Goal: Information Seeking & Learning: Understand process/instructions

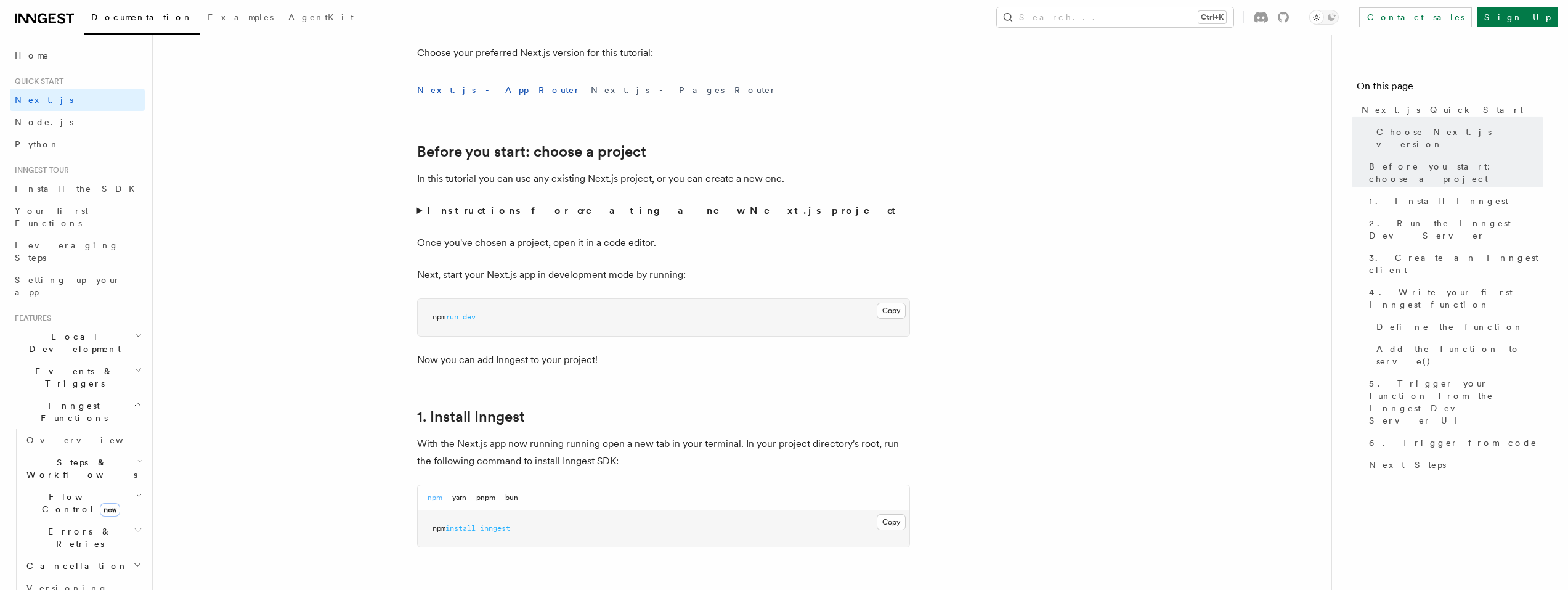
scroll to position [493, 0]
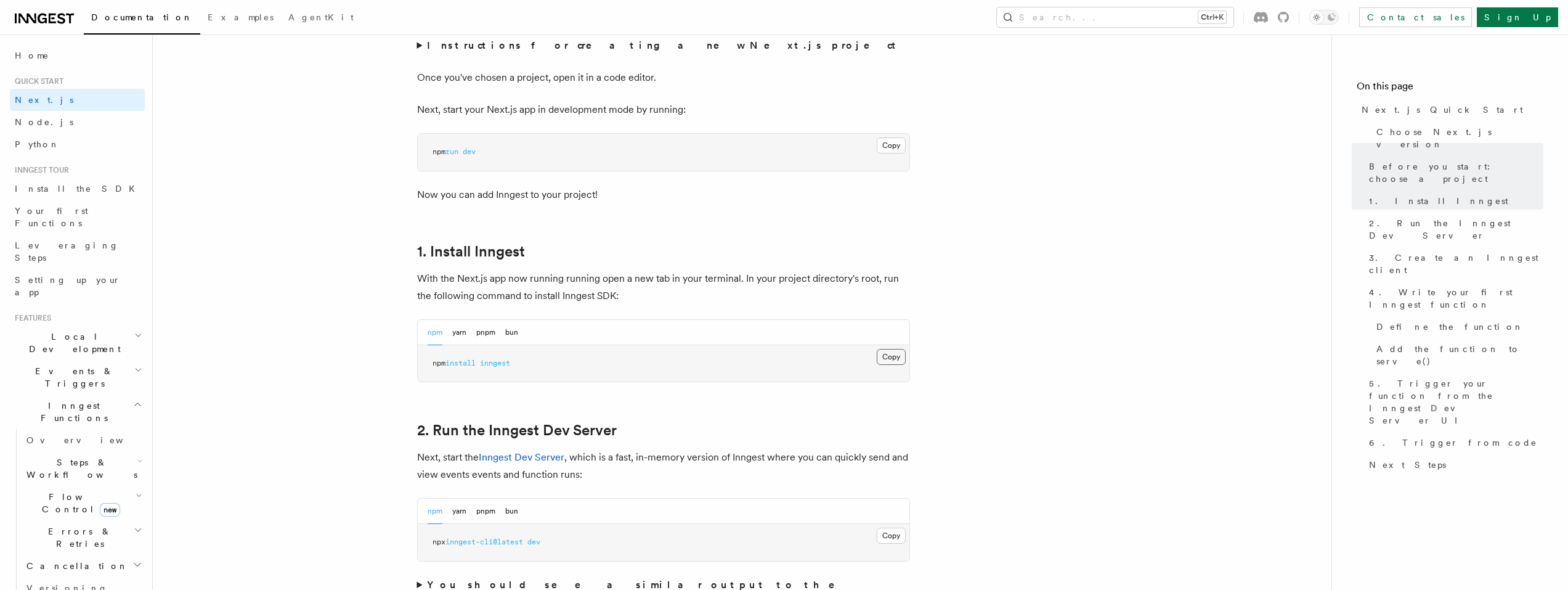
click at [883, 355] on button "Copy Copied" at bounding box center [891, 357] width 29 height 16
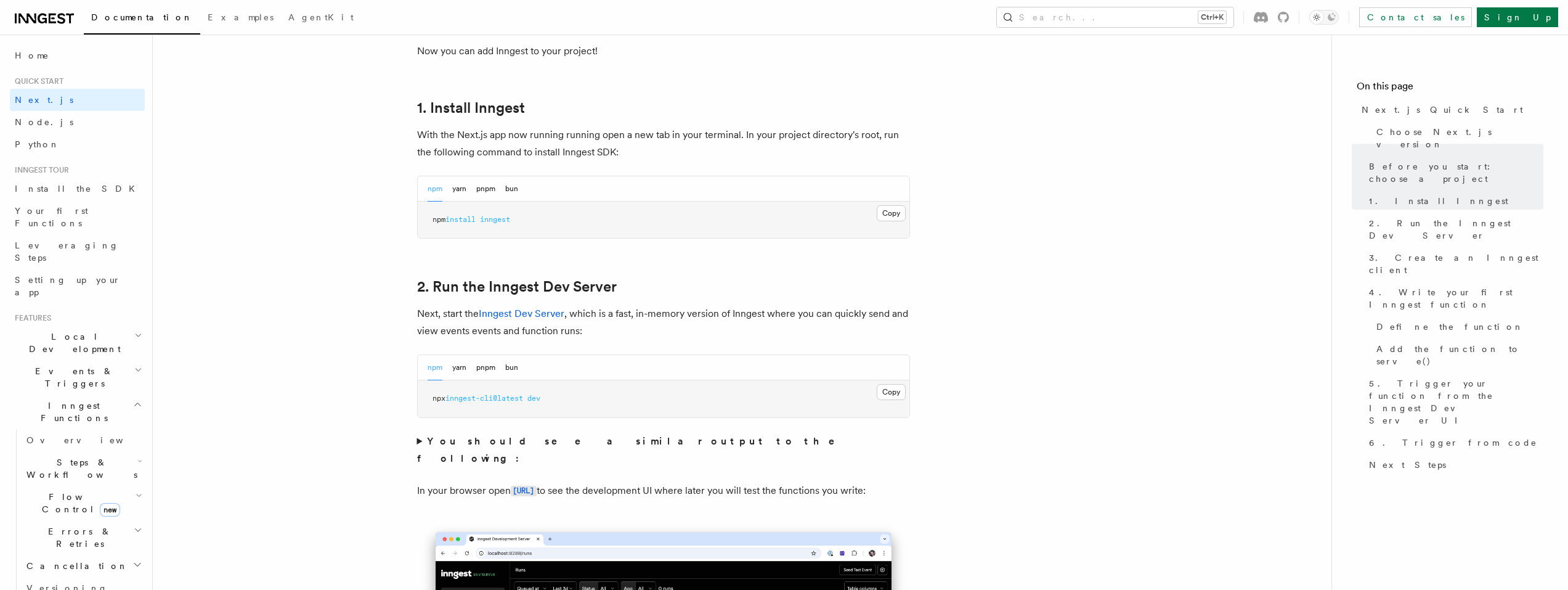
scroll to position [678, 0]
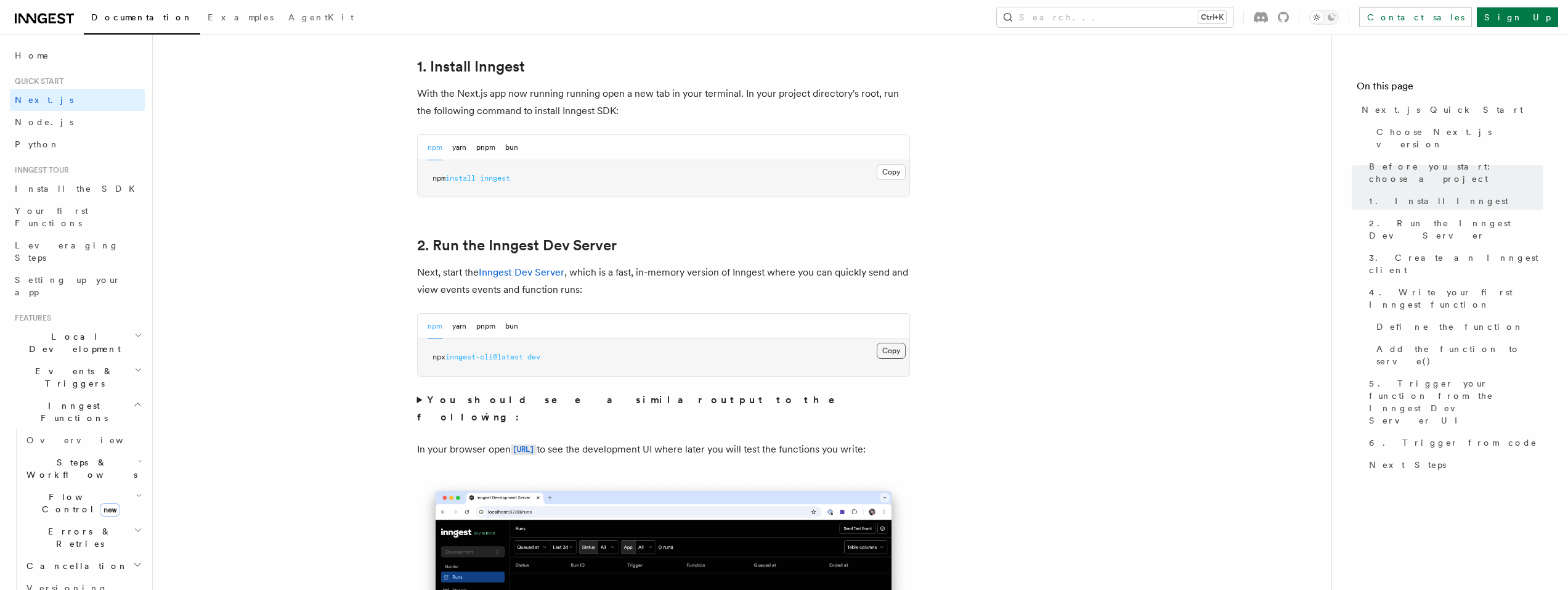
click at [898, 348] on button "Copy Copied" at bounding box center [891, 350] width 29 height 16
click at [901, 347] on button "Copy Copied" at bounding box center [891, 350] width 29 height 16
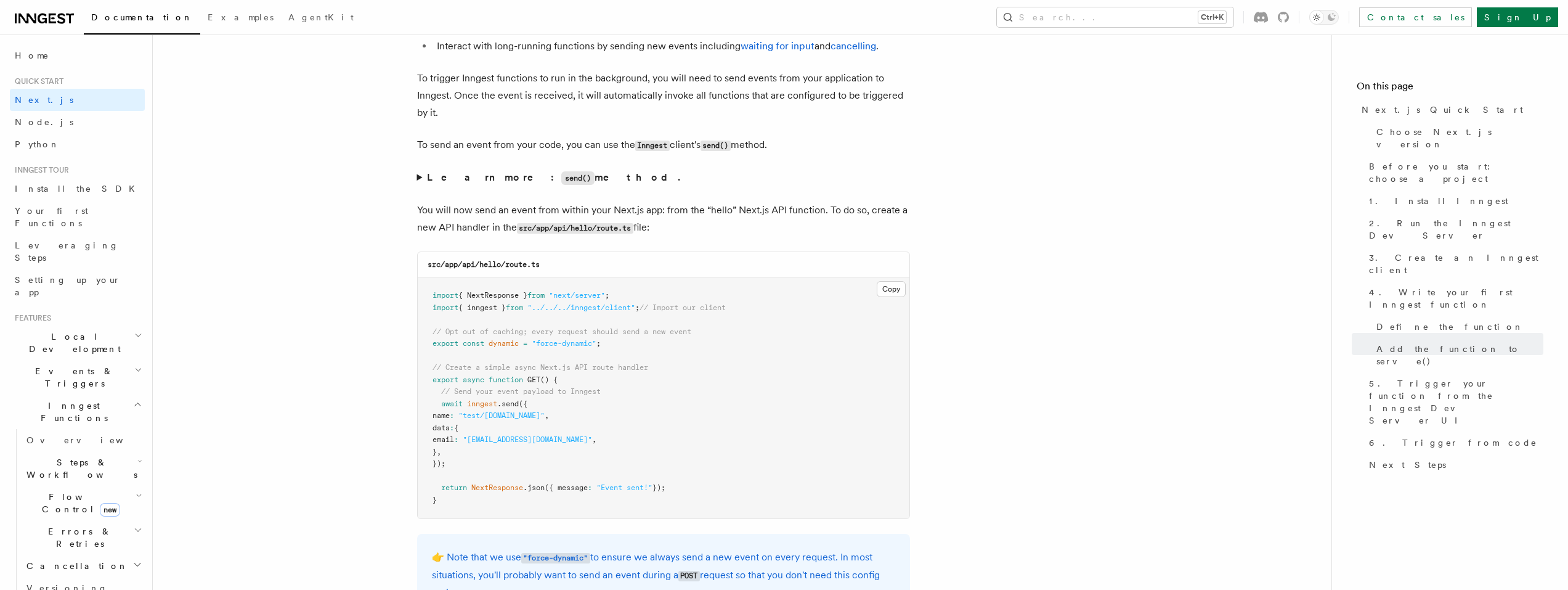
scroll to position [6476, 0]
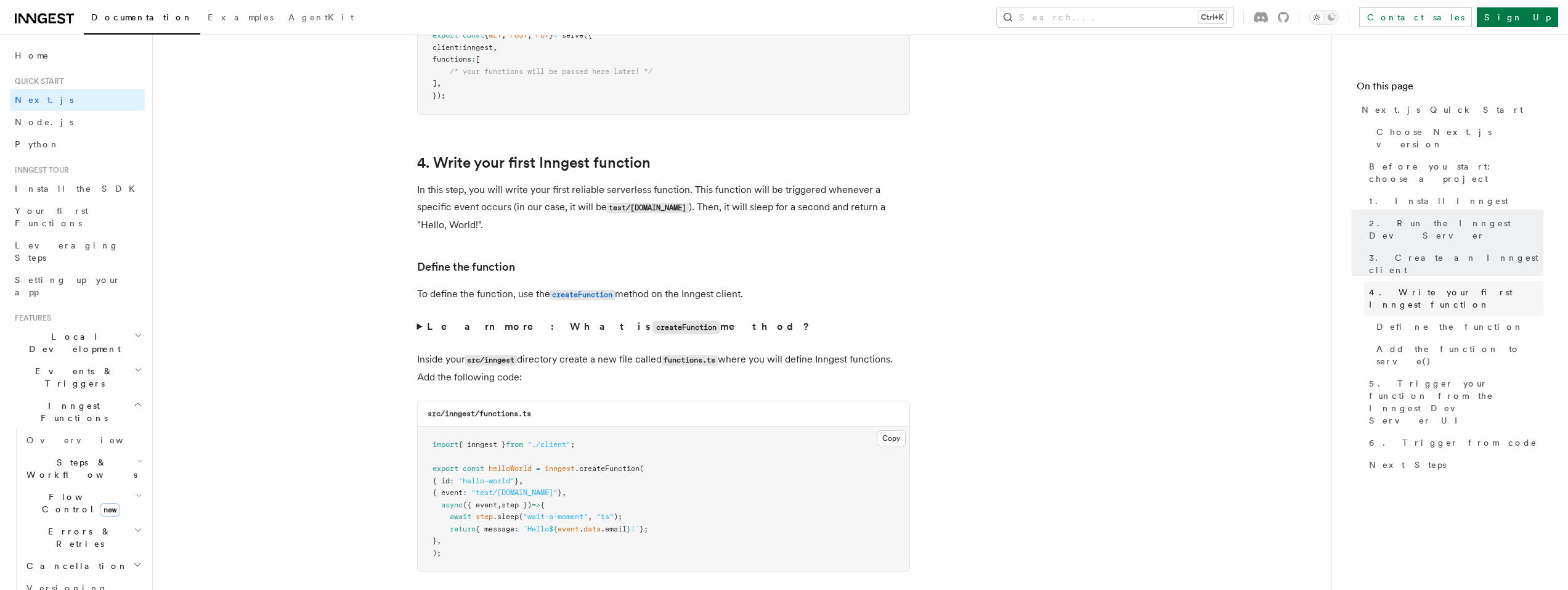
click at [1403, 286] on span "4. Write your first Inngest function" at bounding box center [1456, 298] width 174 height 25
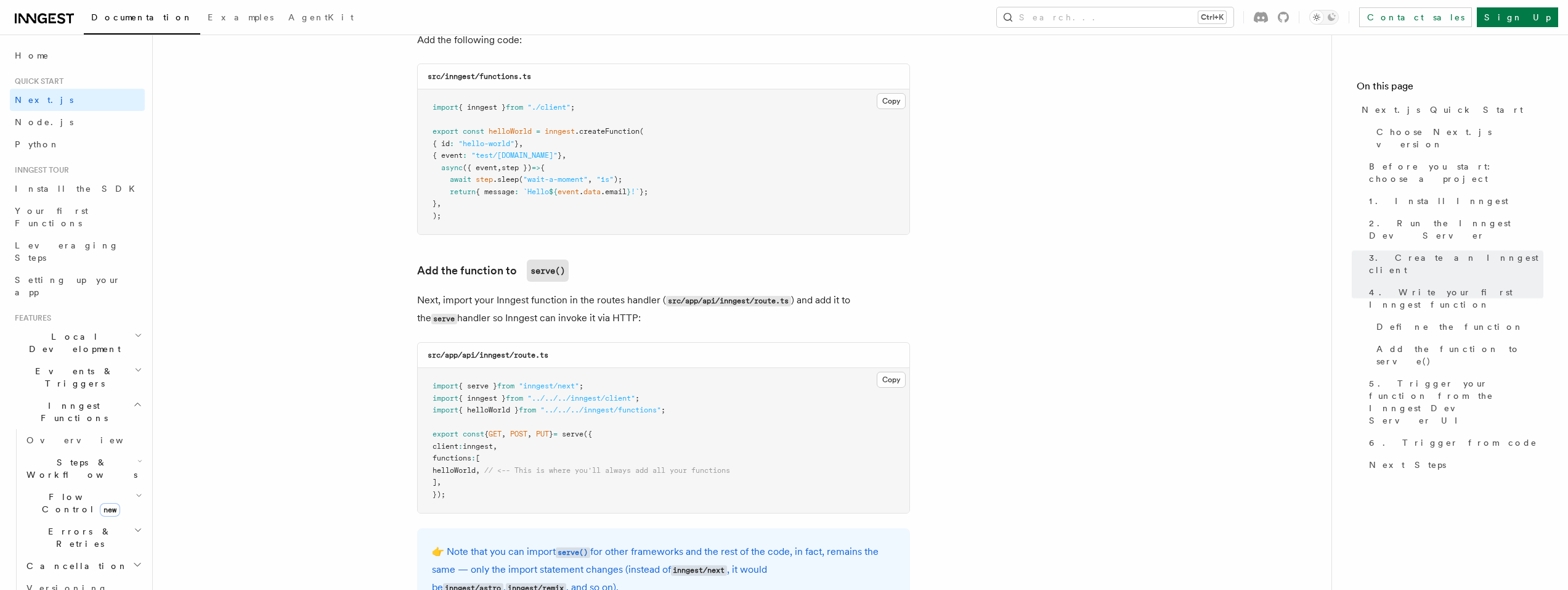
scroll to position [2227, 0]
click at [462, 455] on span "functions" at bounding box center [451, 454] width 39 height 9
copy span "functions"
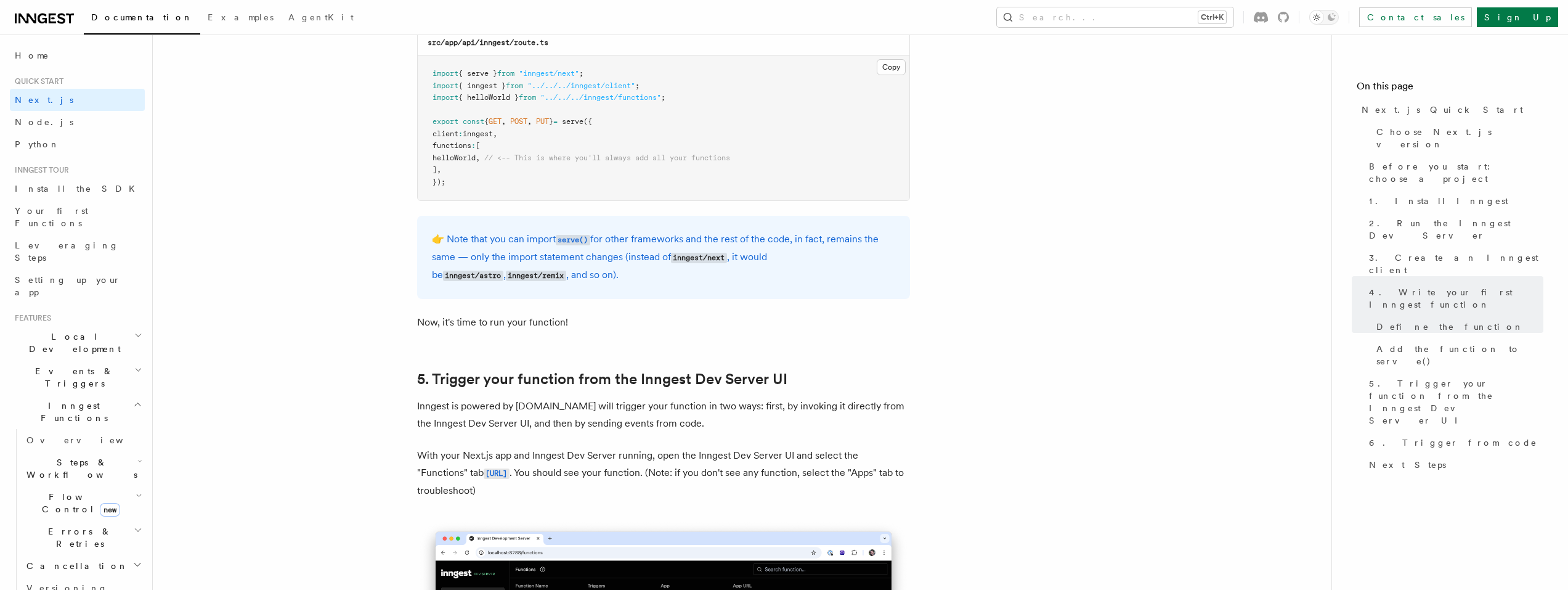
scroll to position [343, 0]
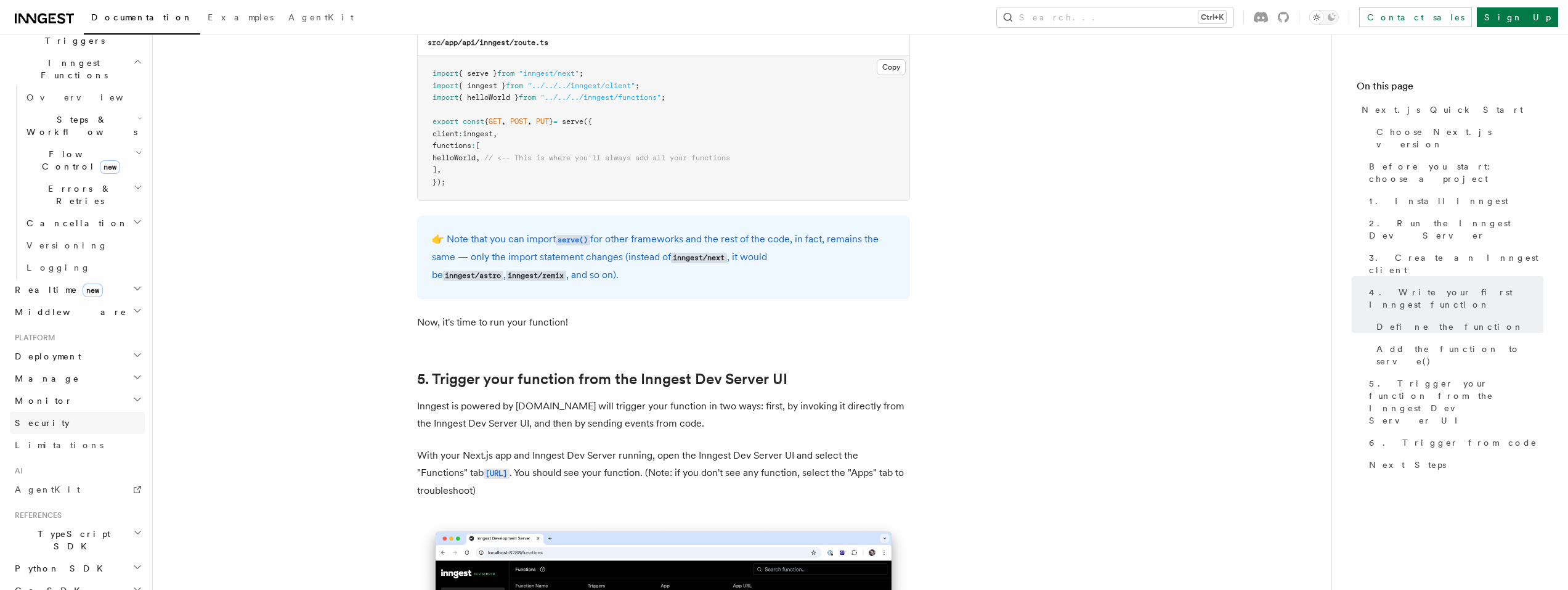
click at [68, 411] on link "Security" at bounding box center [77, 422] width 135 height 22
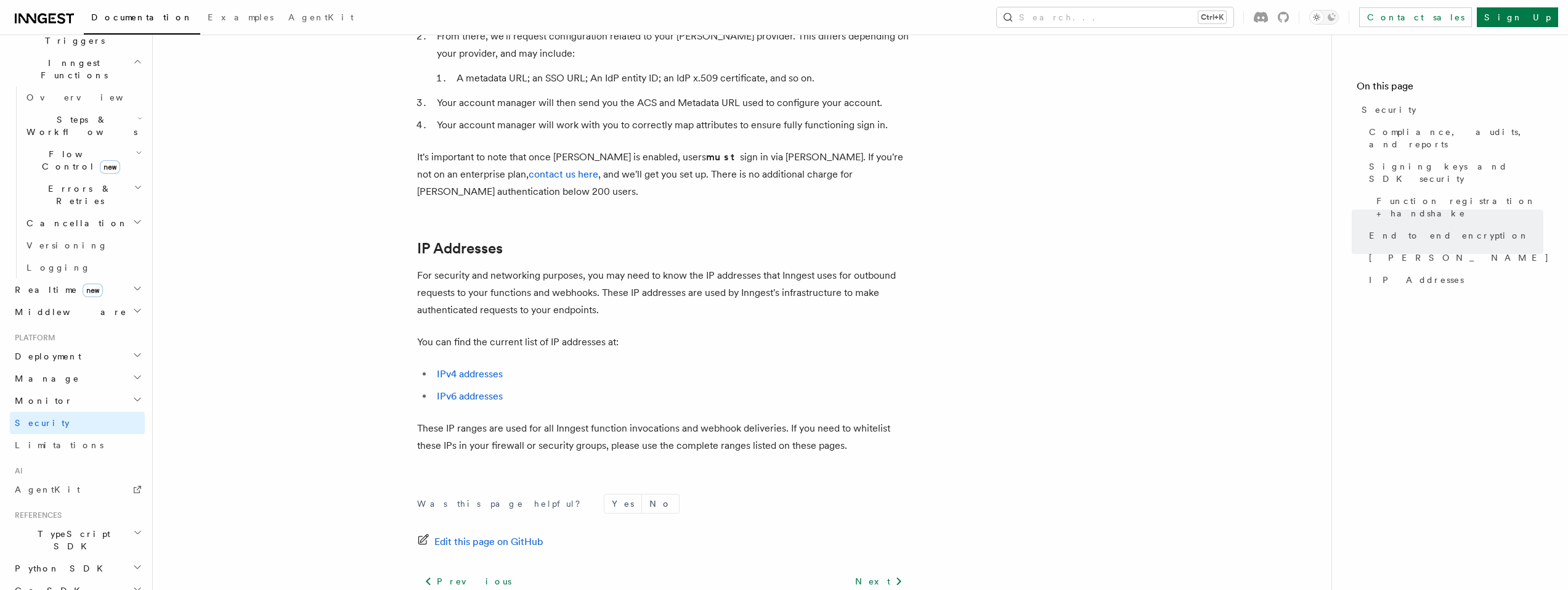
scroll to position [1533, 0]
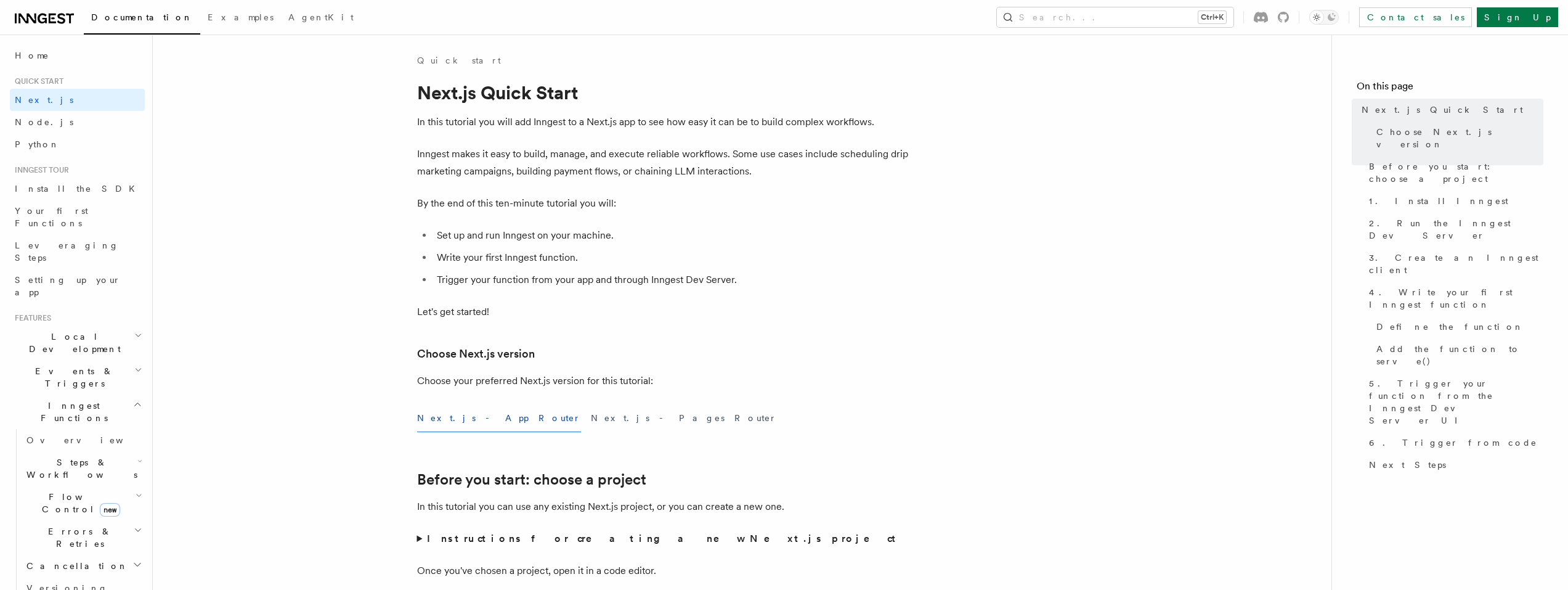
click at [31, 11] on icon at bounding box center [44, 18] width 59 height 15
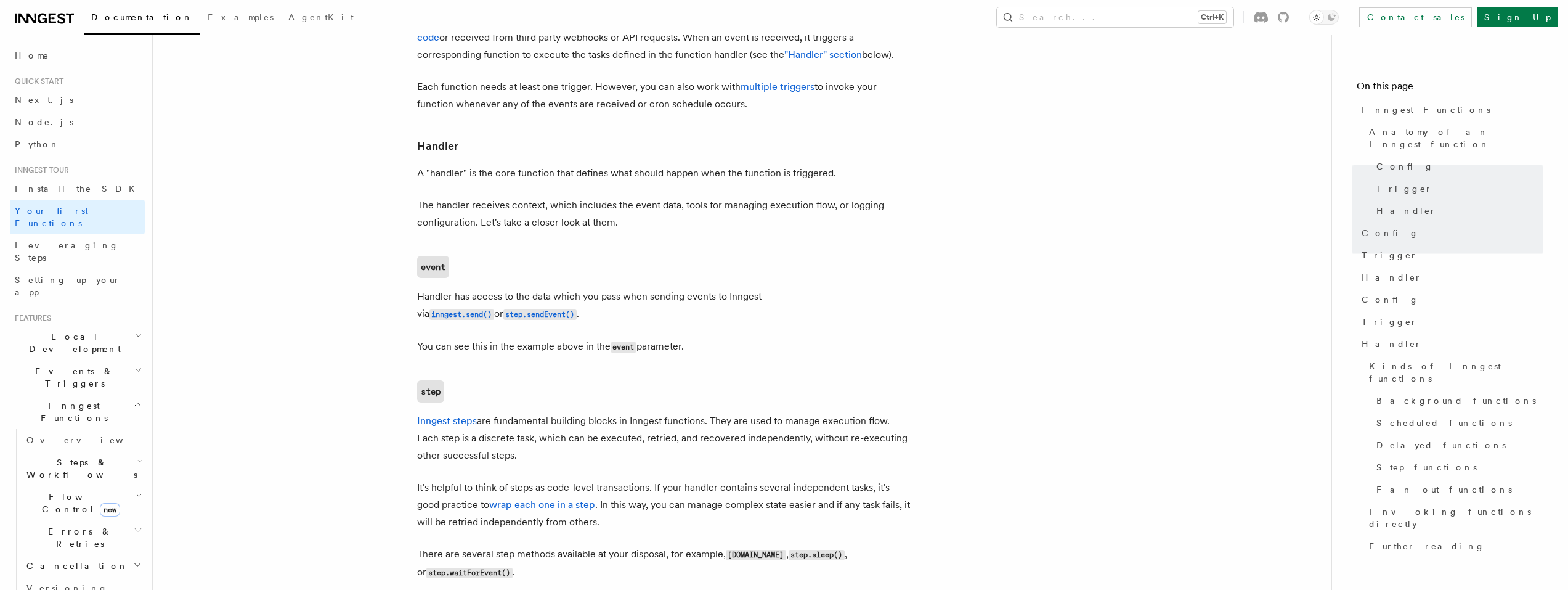
scroll to position [511, 0]
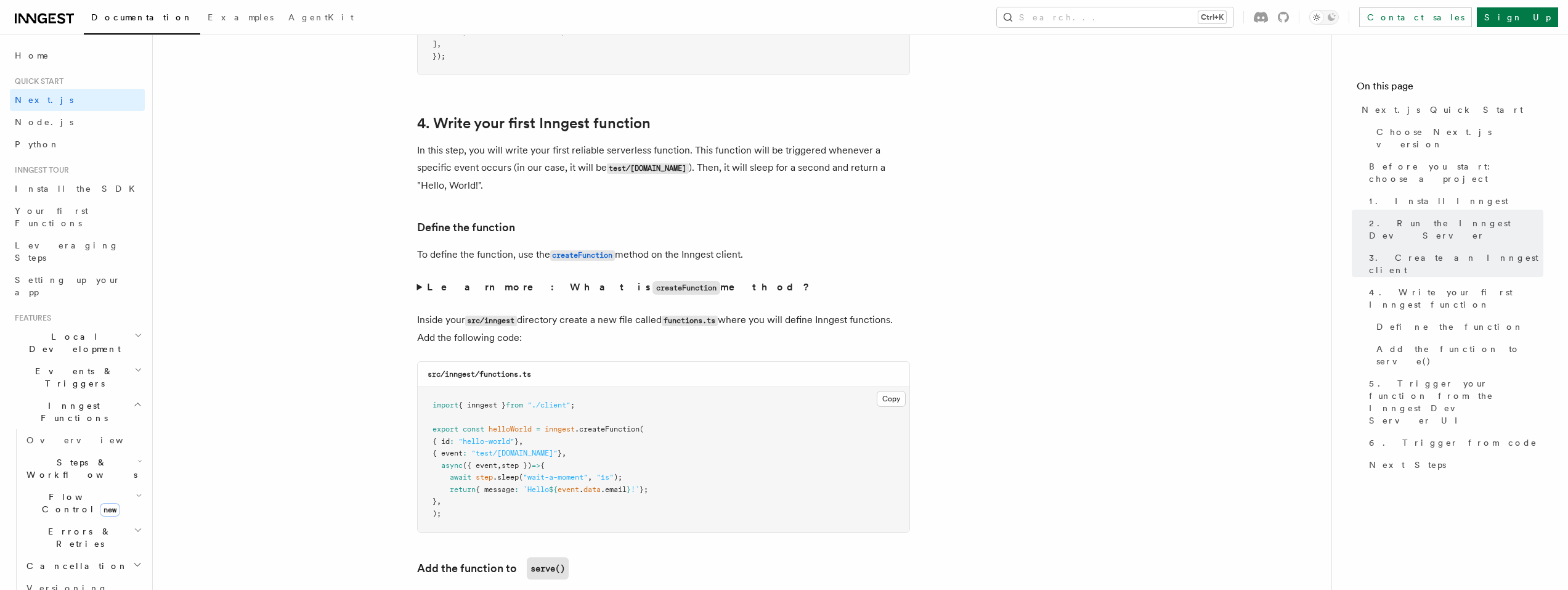
scroll to position [1947, 0]
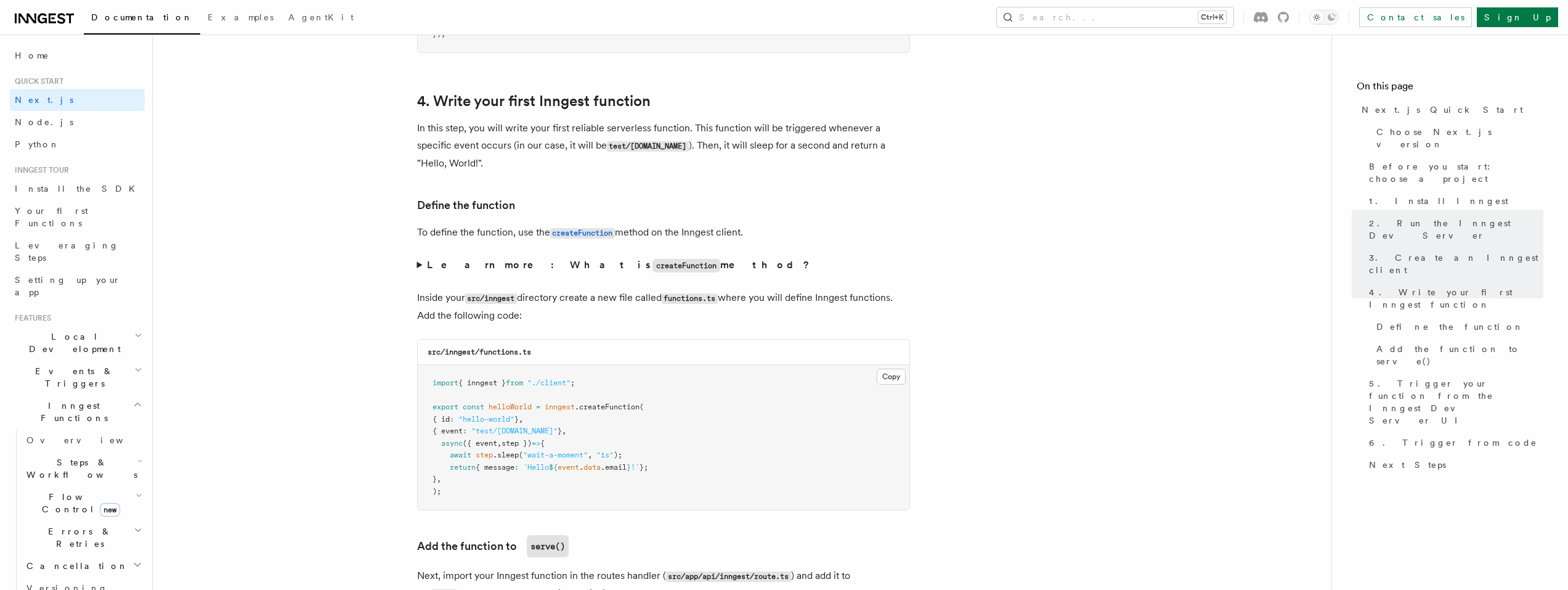
click at [531, 434] on span ""test/hello.world"" at bounding box center [514, 431] width 86 height 9
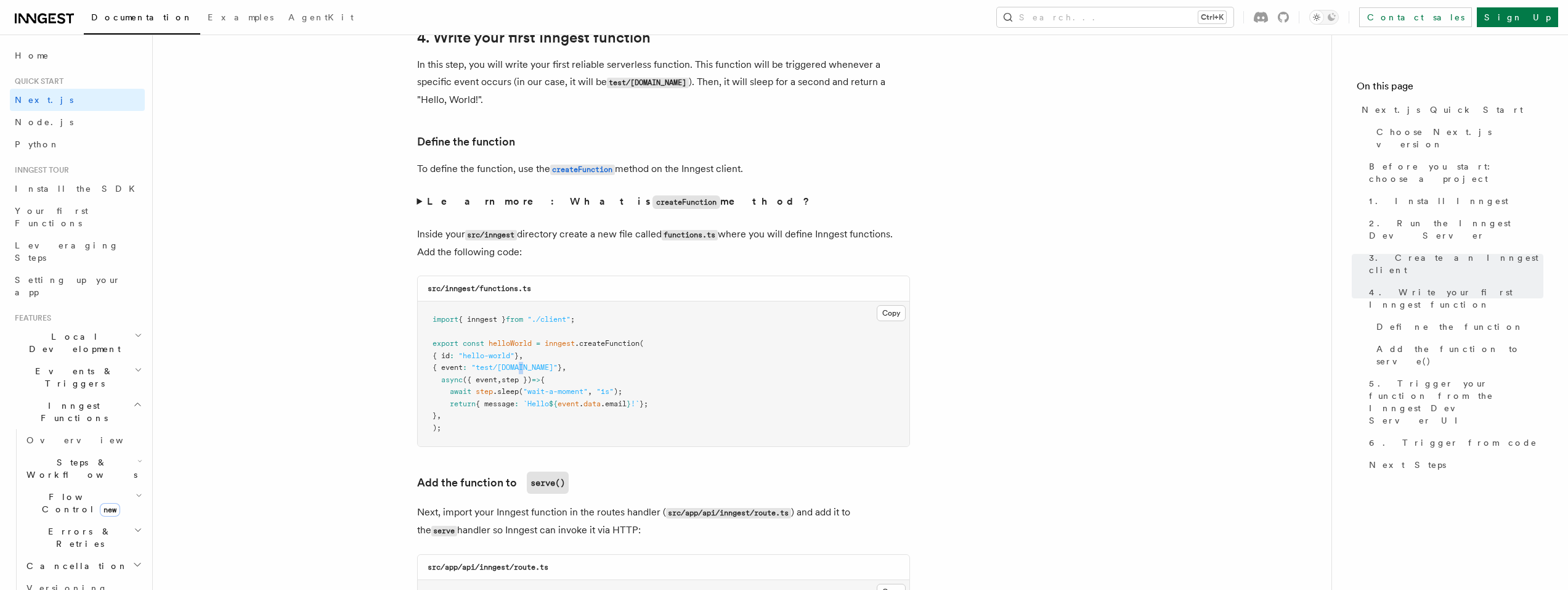
scroll to position [2009, 0]
click at [1228, 22] on button "Search... Ctrl+K" at bounding box center [1115, 17] width 237 height 20
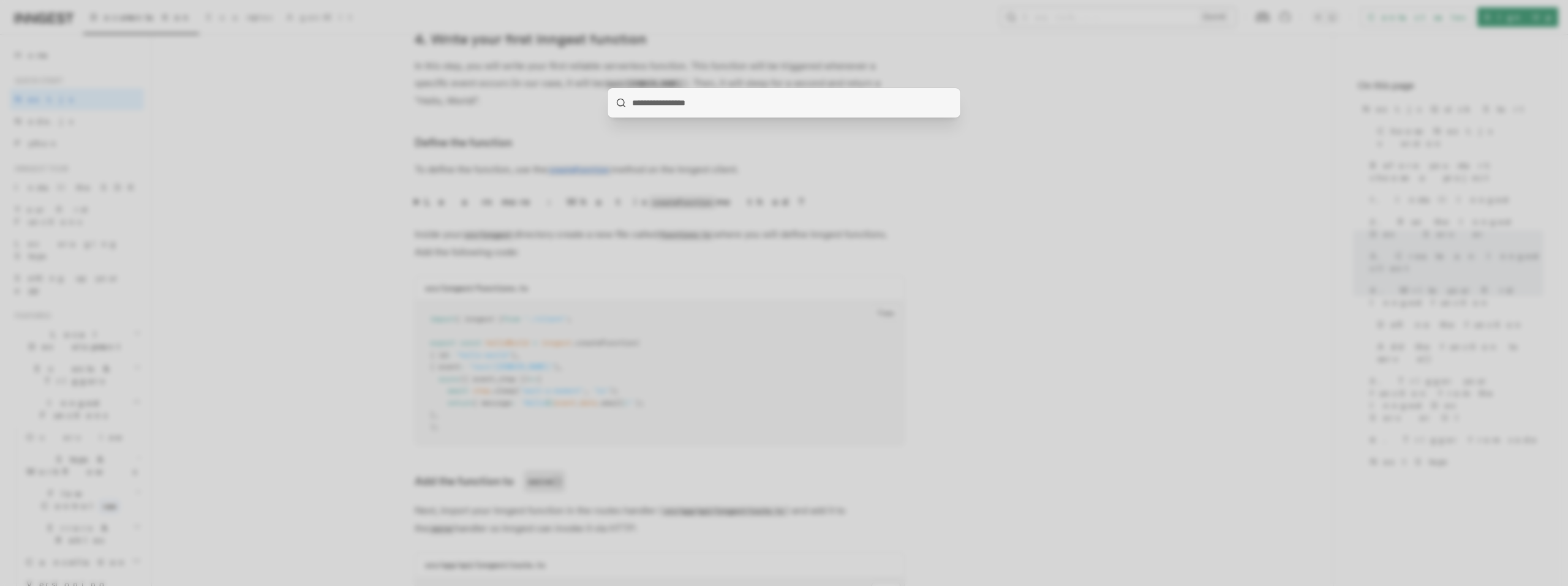
type input "**********"
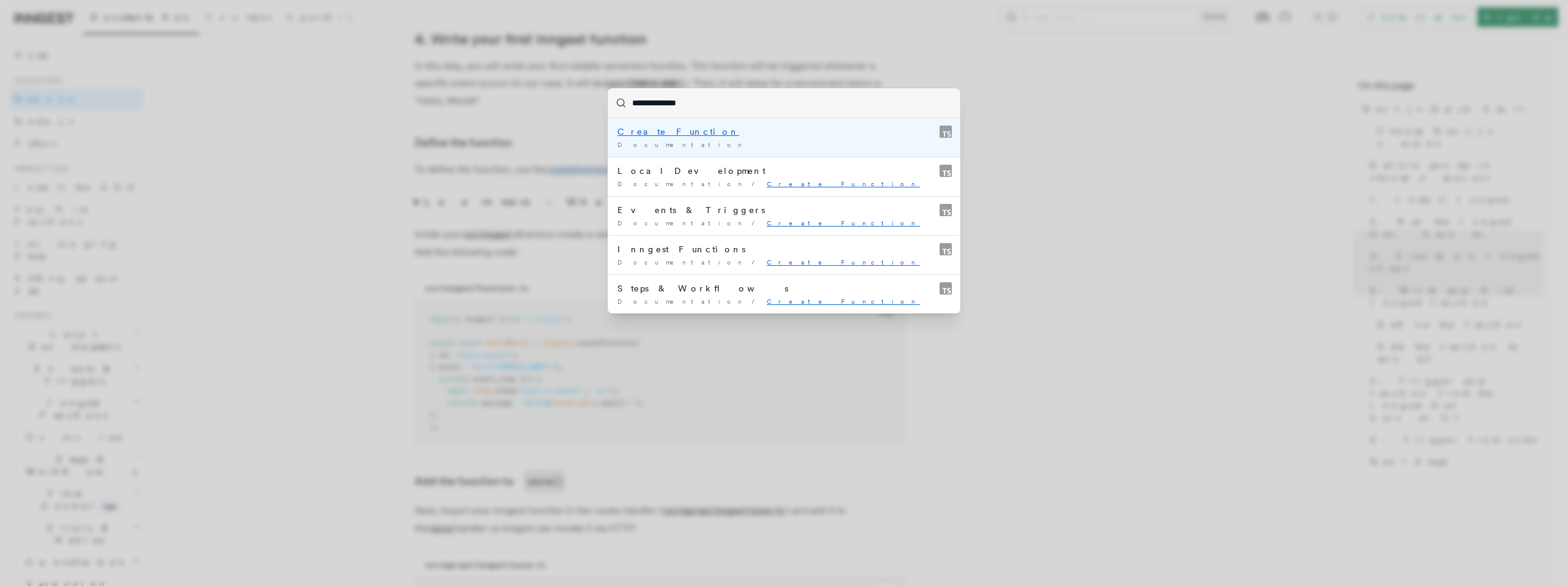
click at [738, 136] on div "Create Function" at bounding box center [784, 131] width 334 height 12
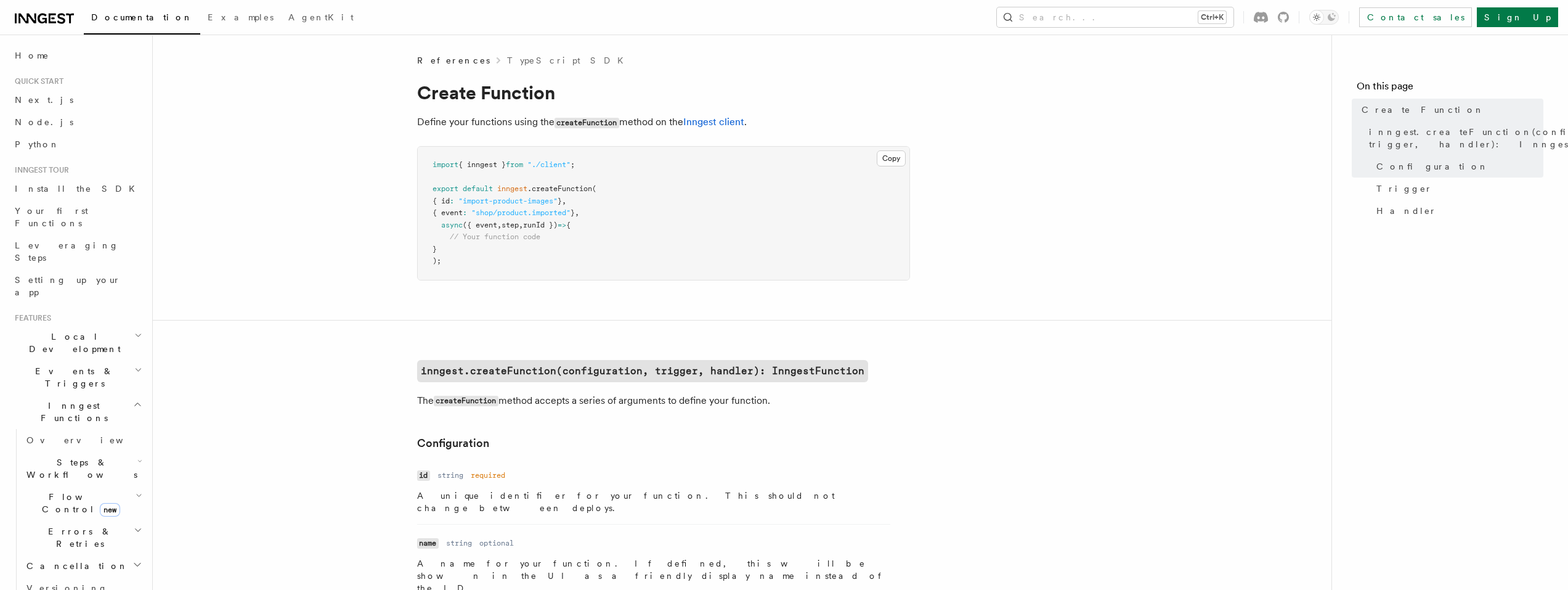
click at [467, 209] on span ":" at bounding box center [465, 213] width 4 height 9
click at [524, 210] on span ""shop/product.imported"" at bounding box center [521, 213] width 99 height 9
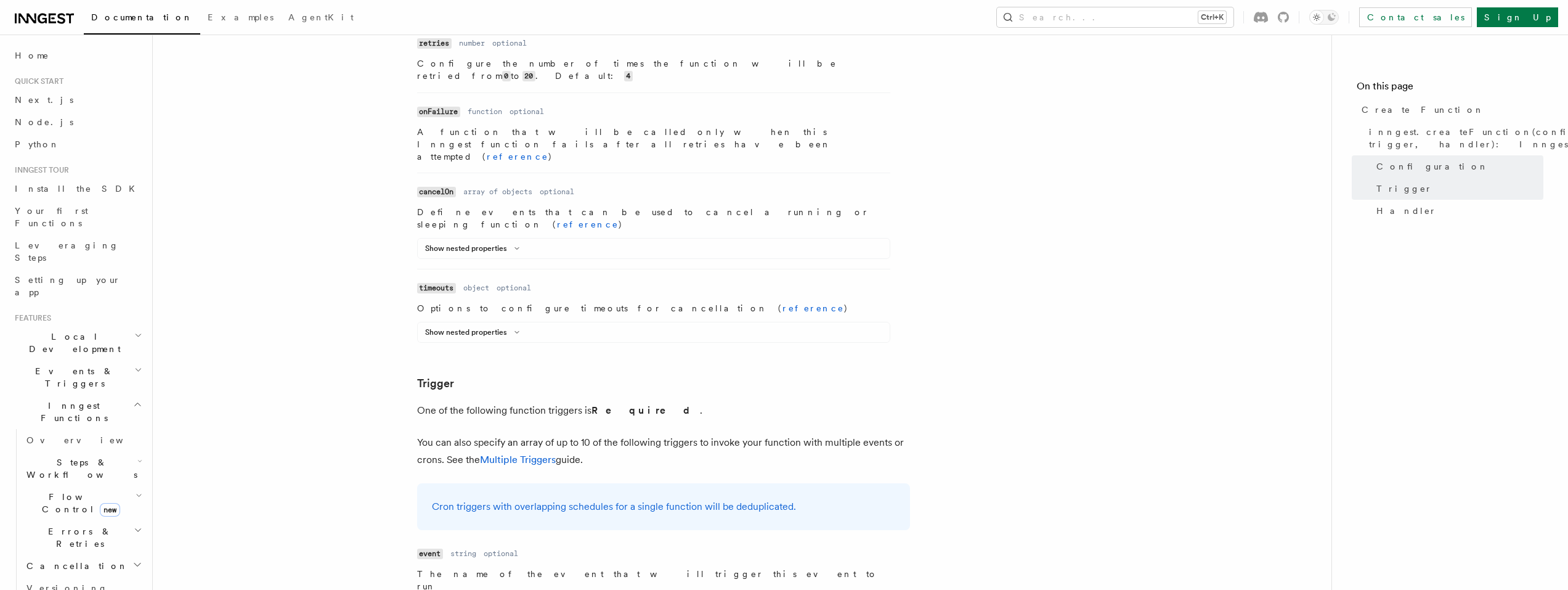
scroll to position [1417, 0]
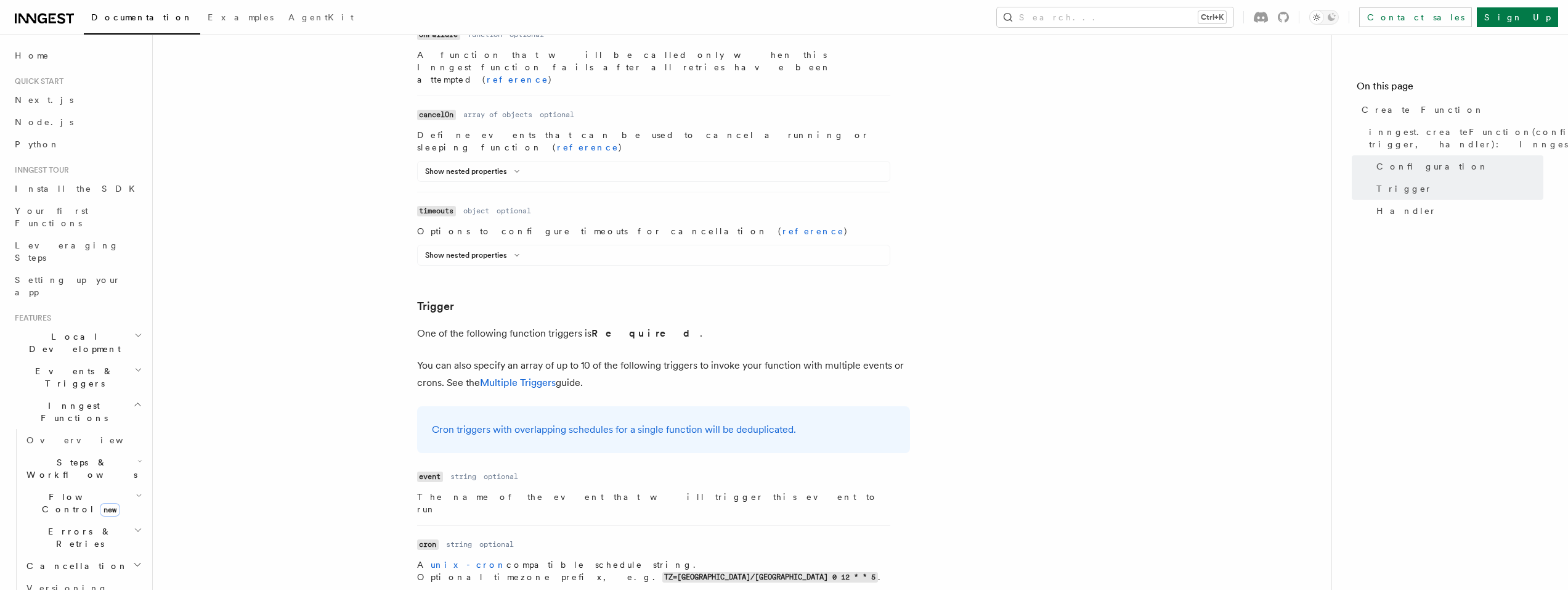
click at [0, 0] on dd "event" at bounding box center [0, 0] width 0 height 0
click at [0, 0] on p "The name of the event that will trigger this event to run" at bounding box center [0, 0] width 0 height 0
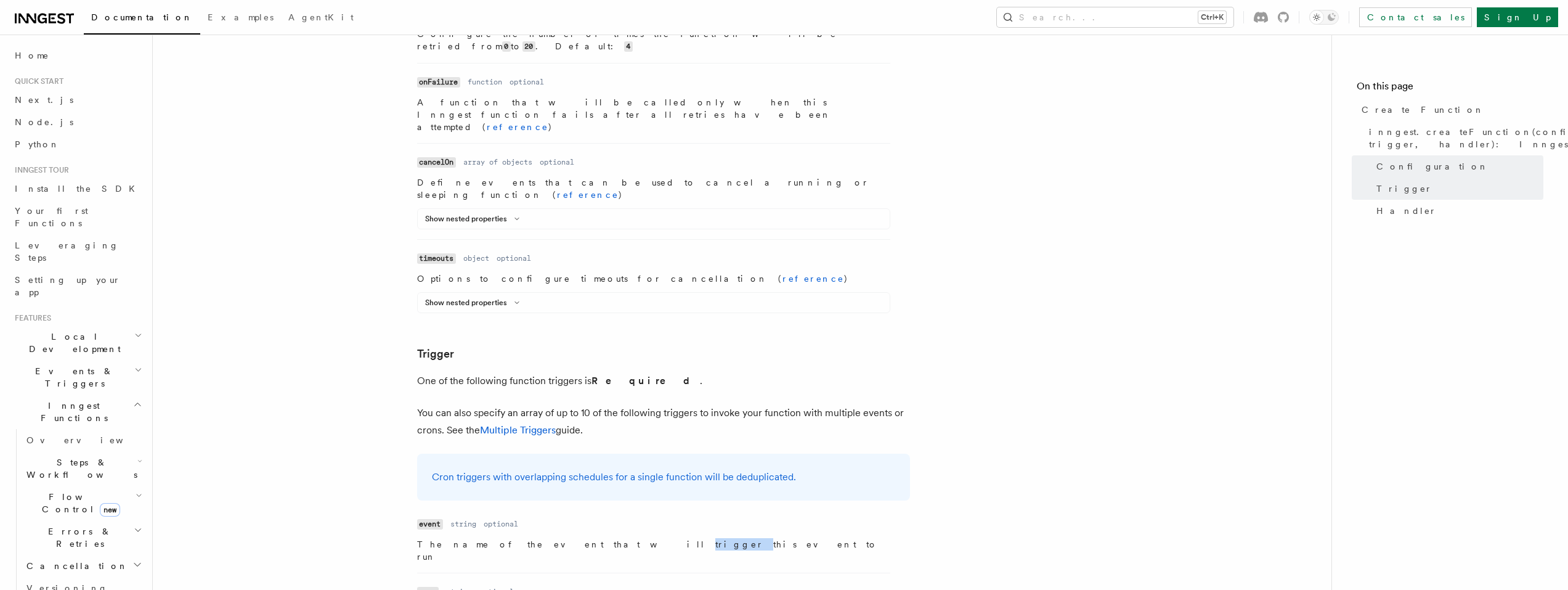
scroll to position [1294, 0]
